Goal: Check status: Check status

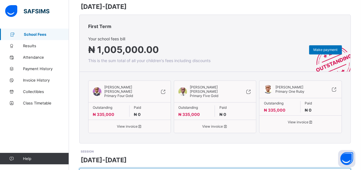
scroll to position [90, 0]
click at [131, 125] on span "View invoice" at bounding box center [129, 127] width 73 height 4
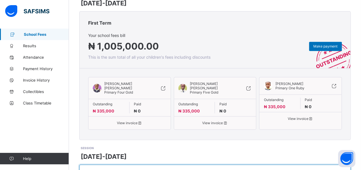
scroll to position [94, 0]
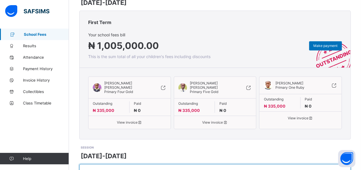
click at [209, 120] on span "View invoice" at bounding box center [214, 122] width 73 height 4
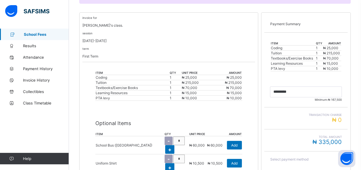
scroll to position [118, 0]
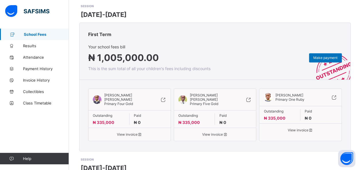
scroll to position [82, 0]
click at [304, 128] on span "View invoice" at bounding box center [299, 130] width 73 height 4
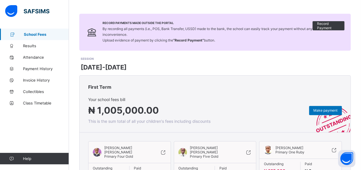
scroll to position [29, 0]
